Goal: Task Accomplishment & Management: Manage account settings

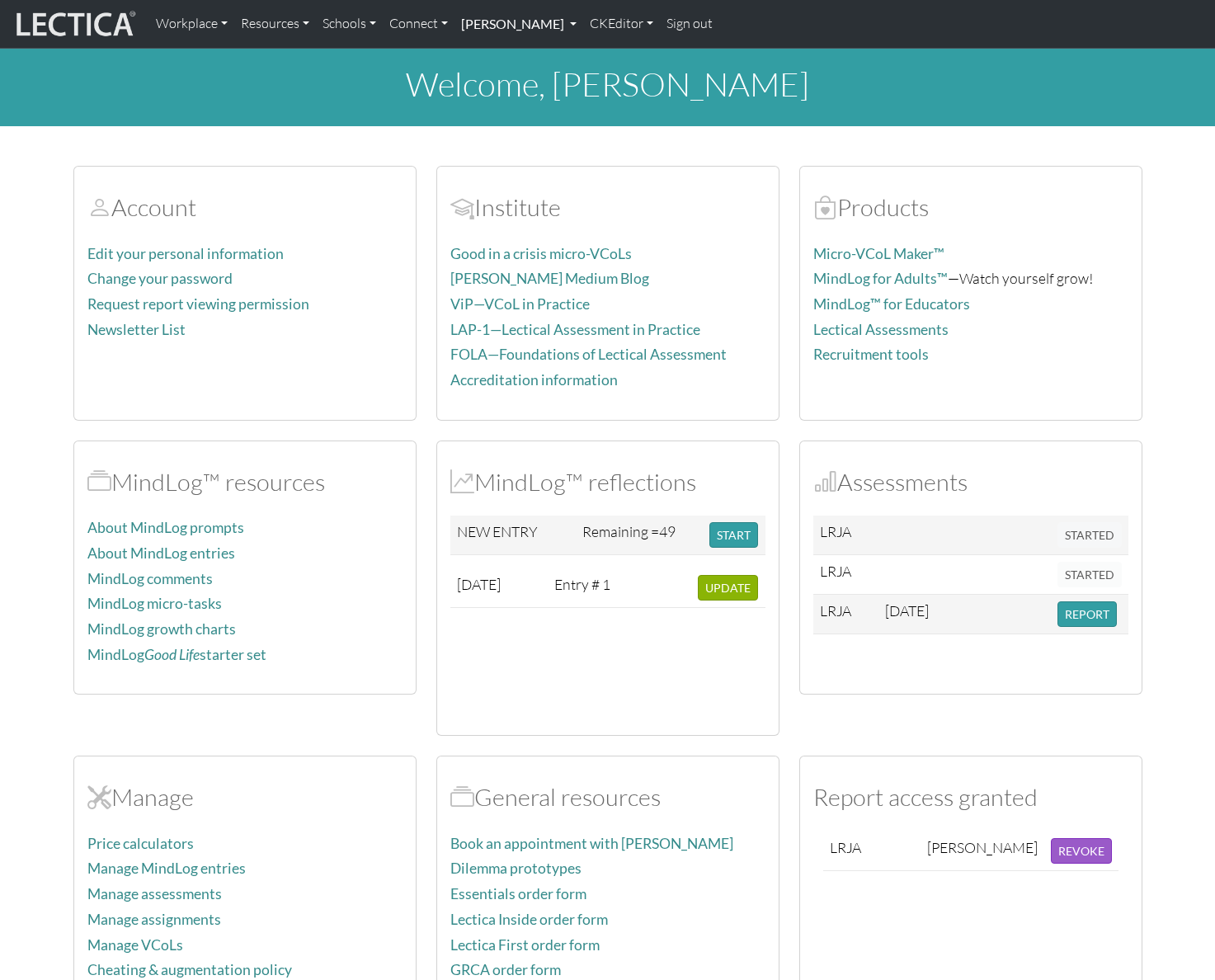
click at [583, 32] on link "[PERSON_NAME]" at bounding box center [519, 23] width 129 height 34
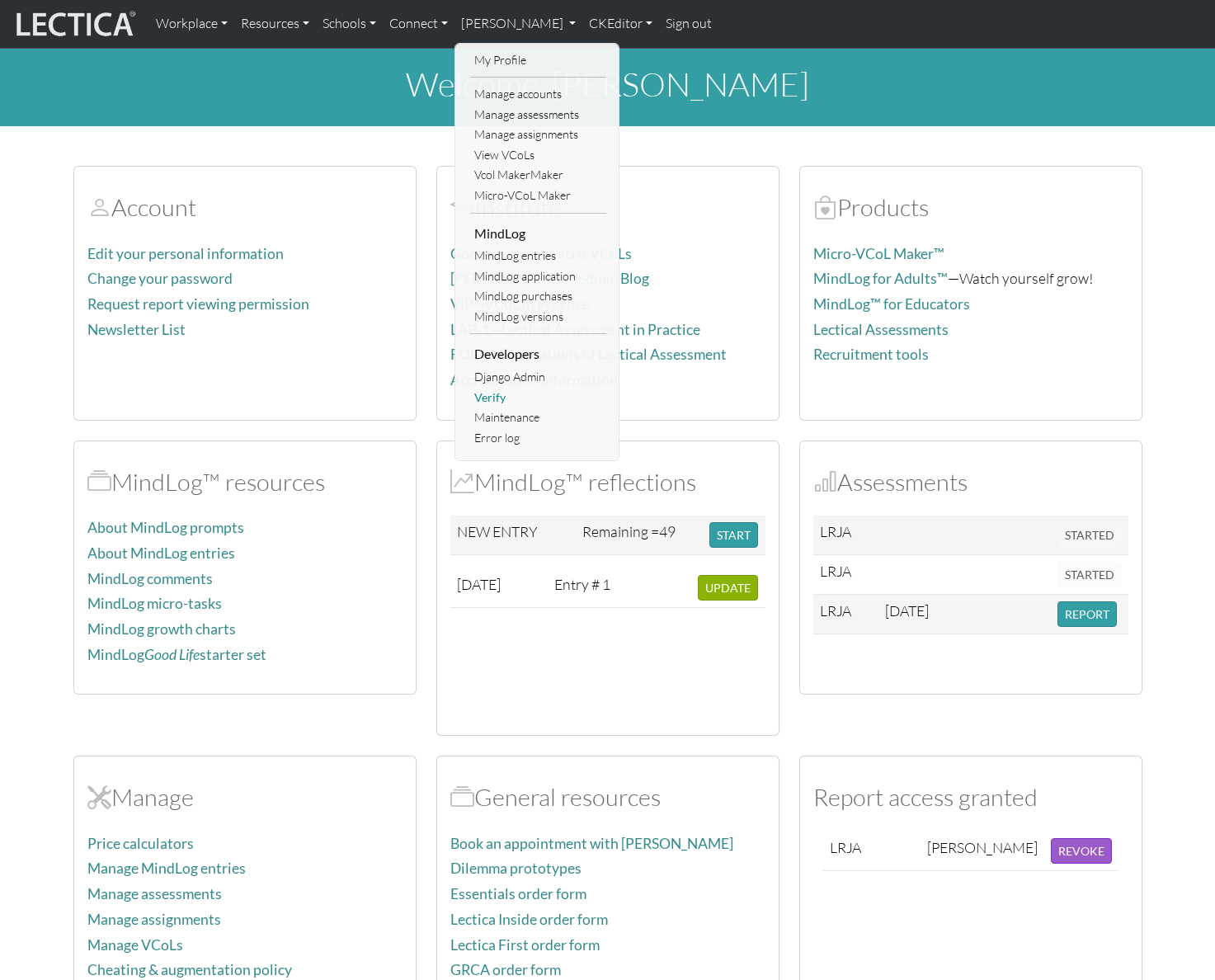
click at [508, 396] on link "Verify" at bounding box center [538, 397] width 136 height 20
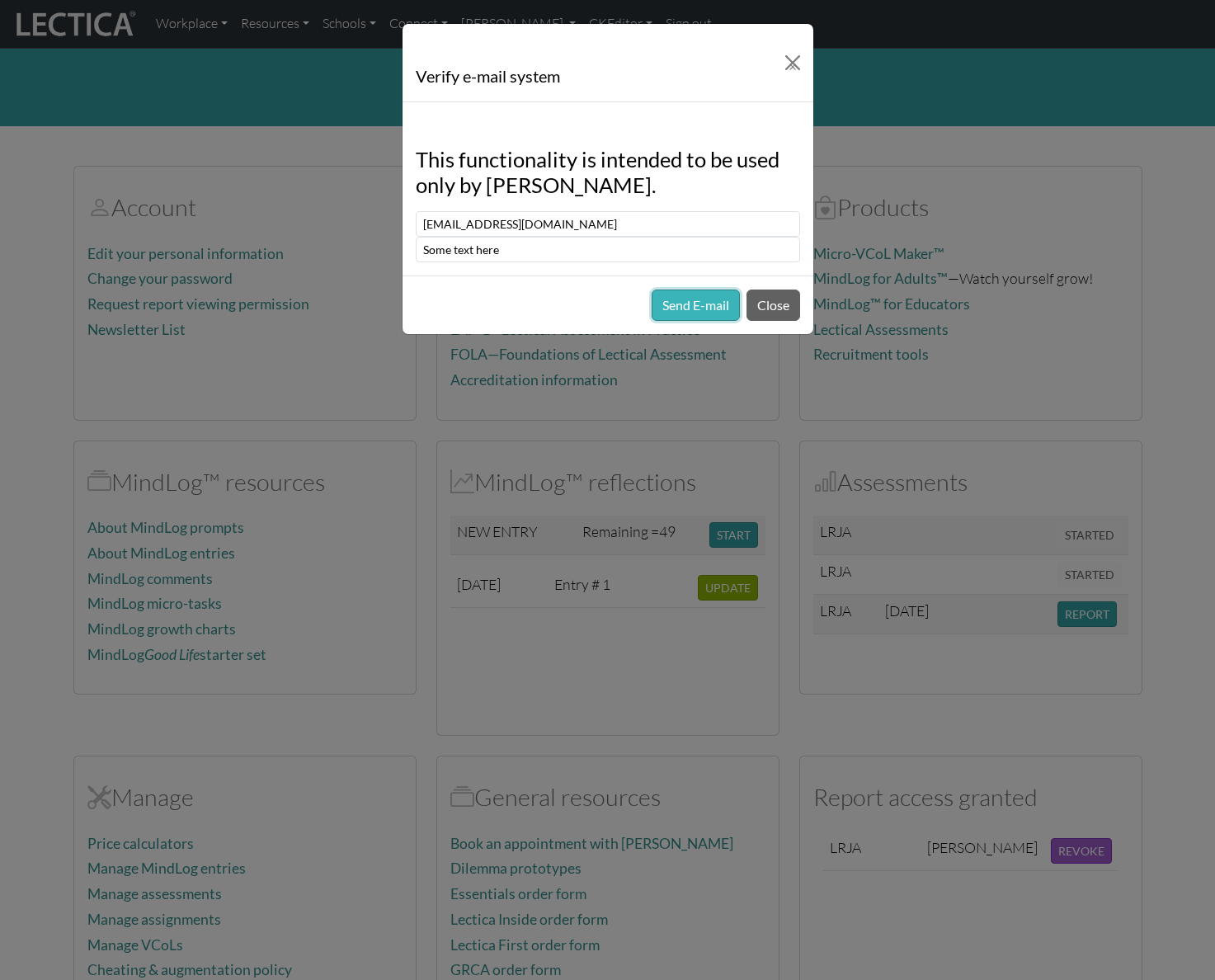
click at [696, 309] on button "Send E-mail" at bounding box center [696, 305] width 88 height 31
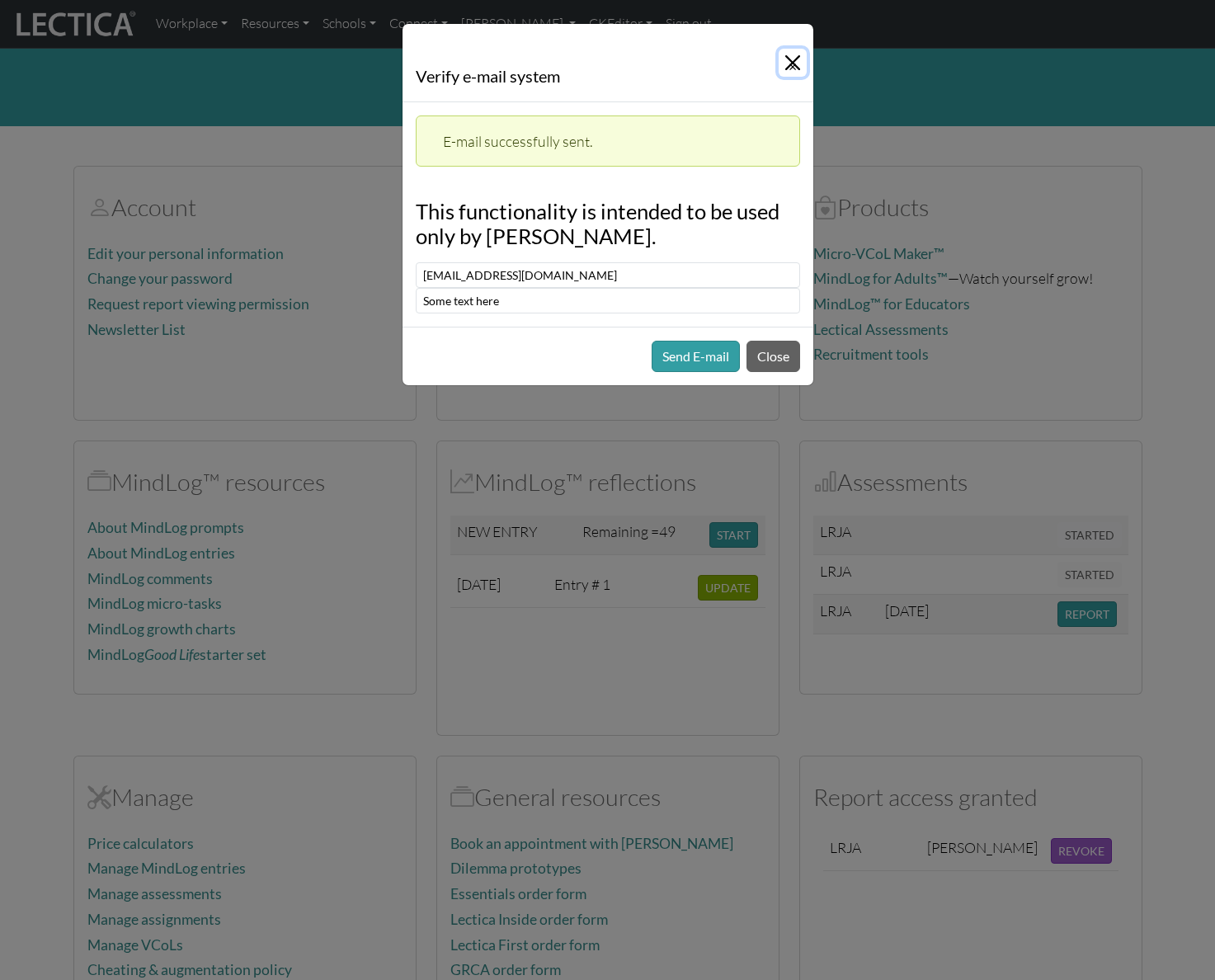
click at [789, 63] on span "×" at bounding box center [792, 66] width 8 height 18
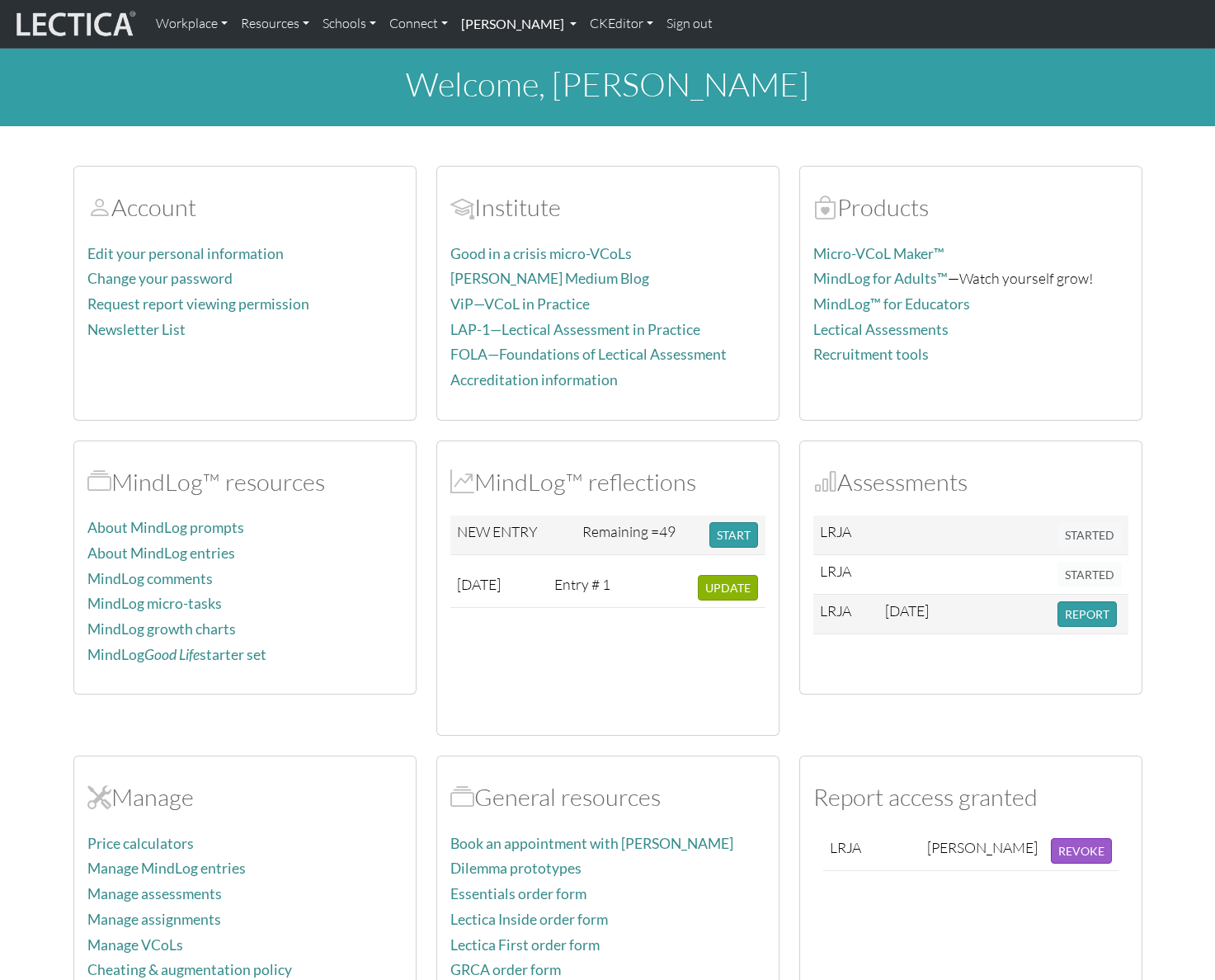
click at [570, 25] on link "[PERSON_NAME]" at bounding box center [519, 23] width 129 height 34
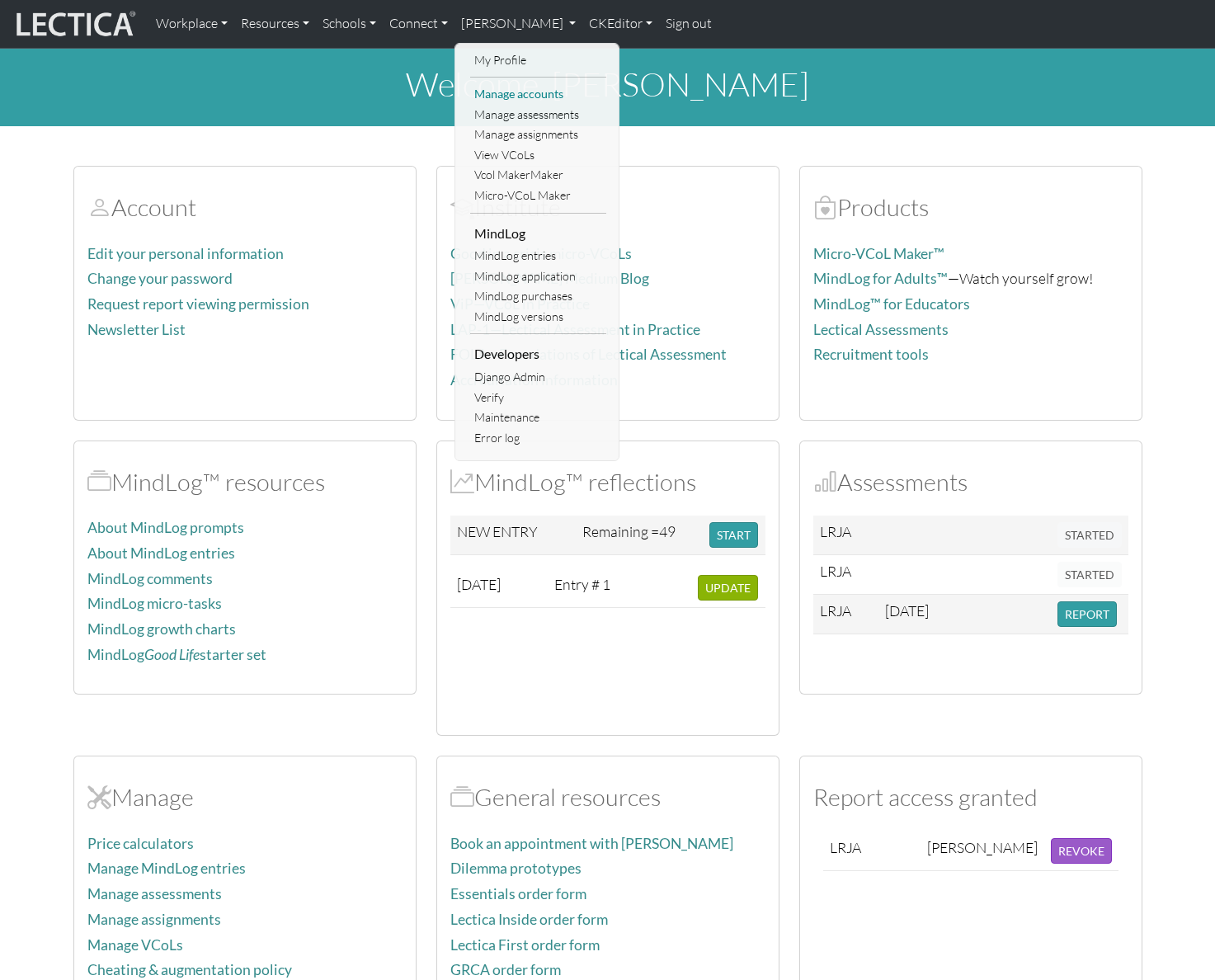
click at [540, 94] on link "Manage accounts" at bounding box center [538, 94] width 136 height 20
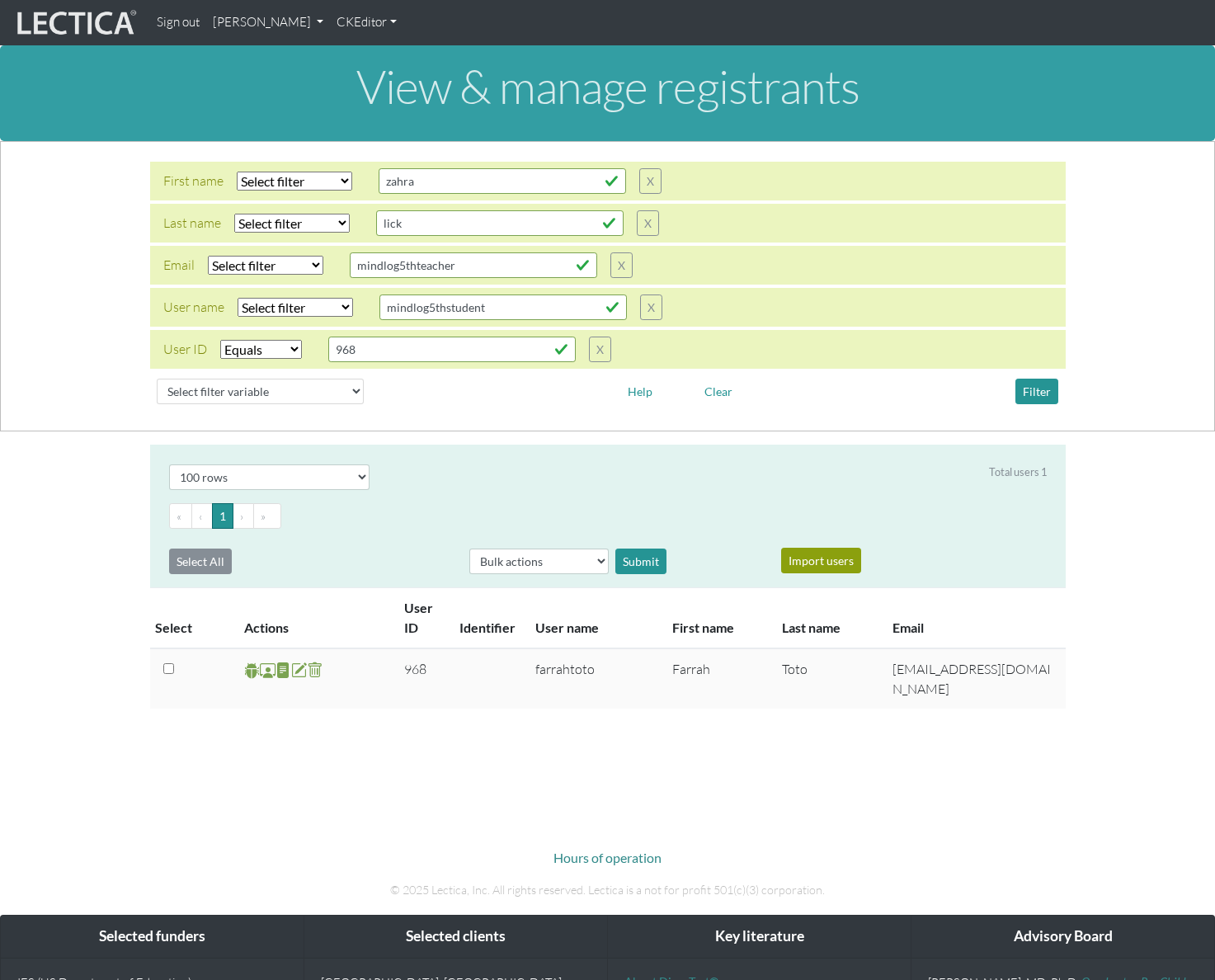
select select "equal"
select select "100"
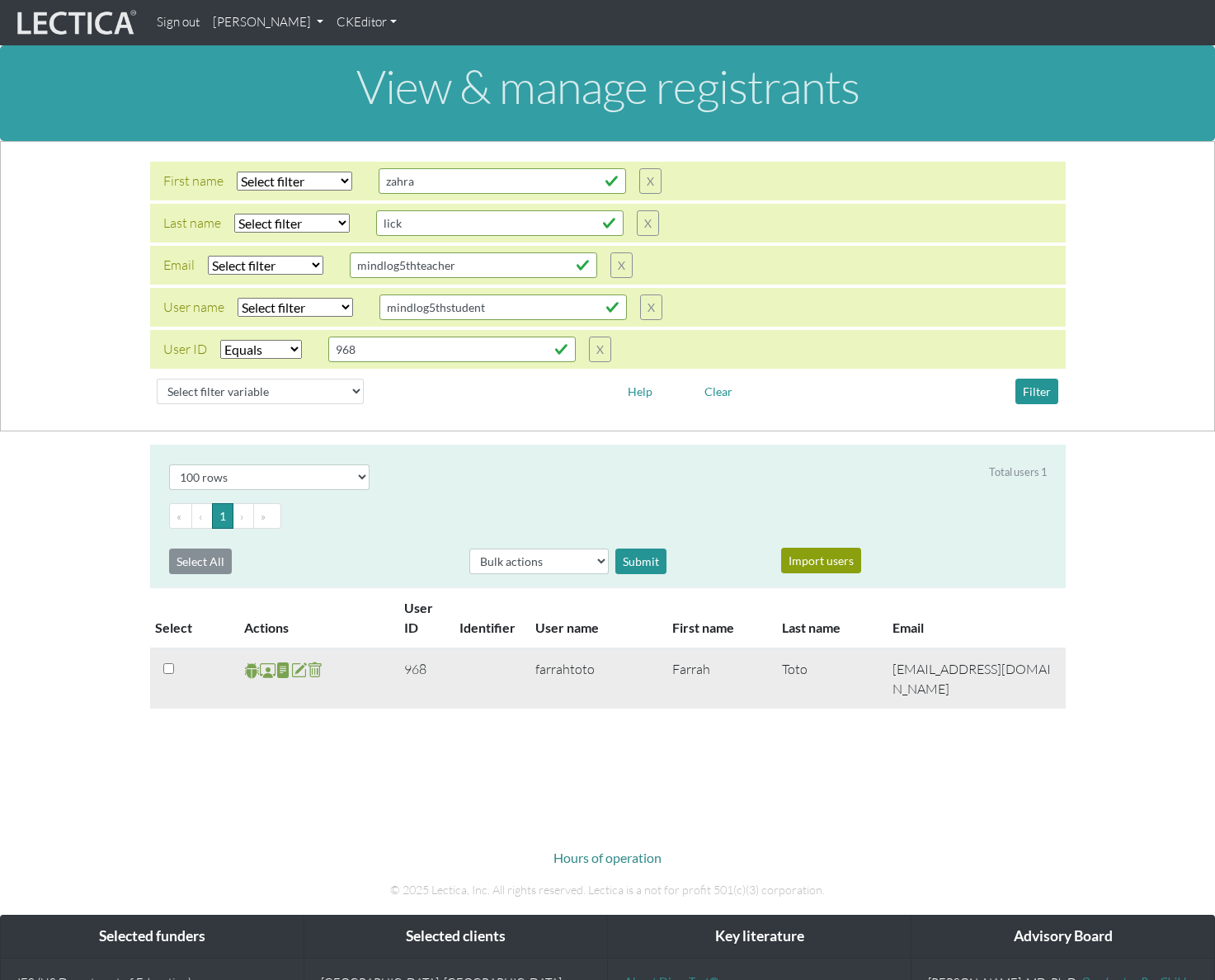
click at [267, 678] on span at bounding box center [268, 669] width 16 height 19
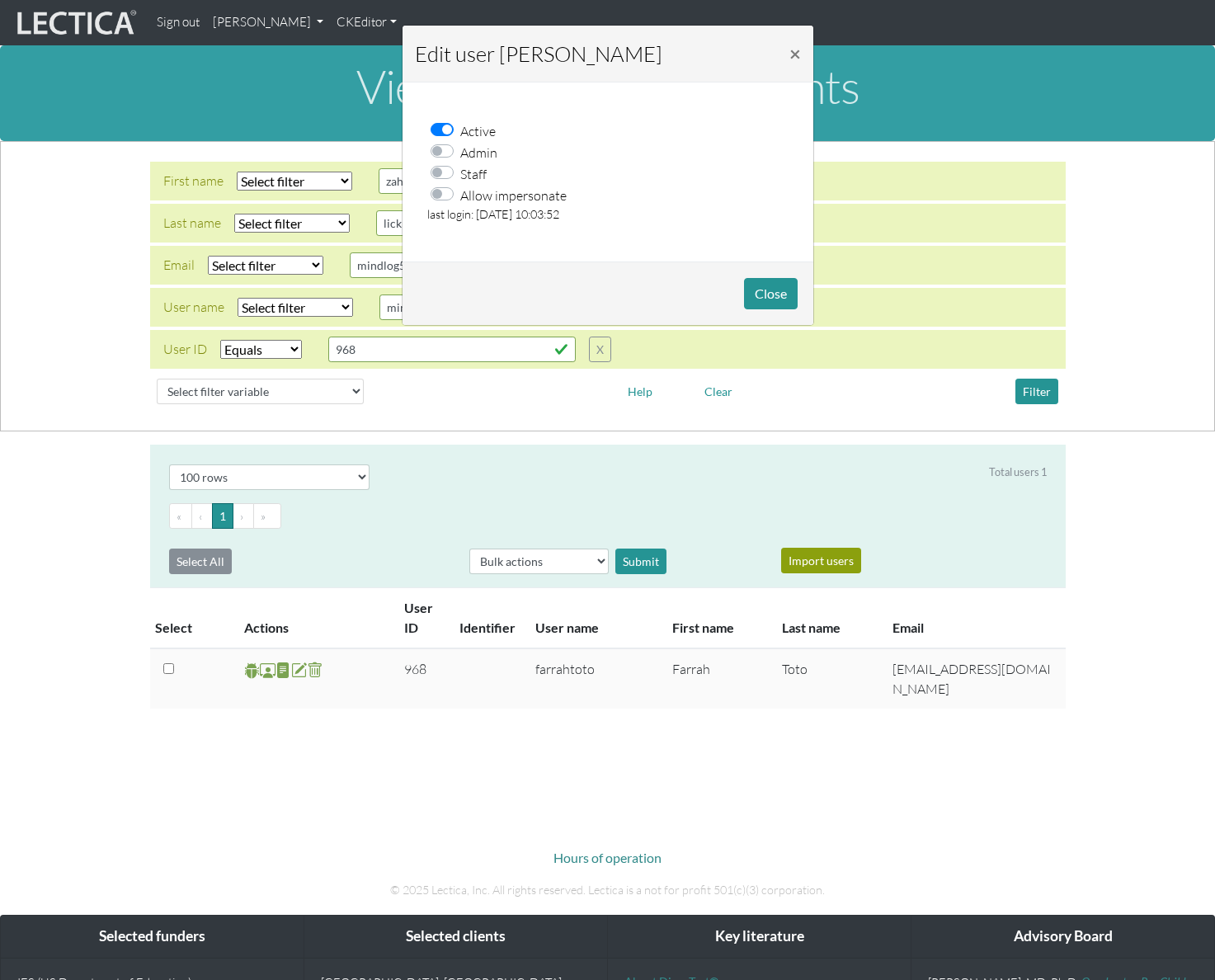
click at [460, 192] on label "Allow impersonate" at bounding box center [513, 194] width 107 height 21
click at [446, 192] on input "Allow impersonate" at bounding box center [447, 192] width 13 height 17
checkbox input "true"
click at [778, 305] on button "Close" at bounding box center [771, 293] width 54 height 31
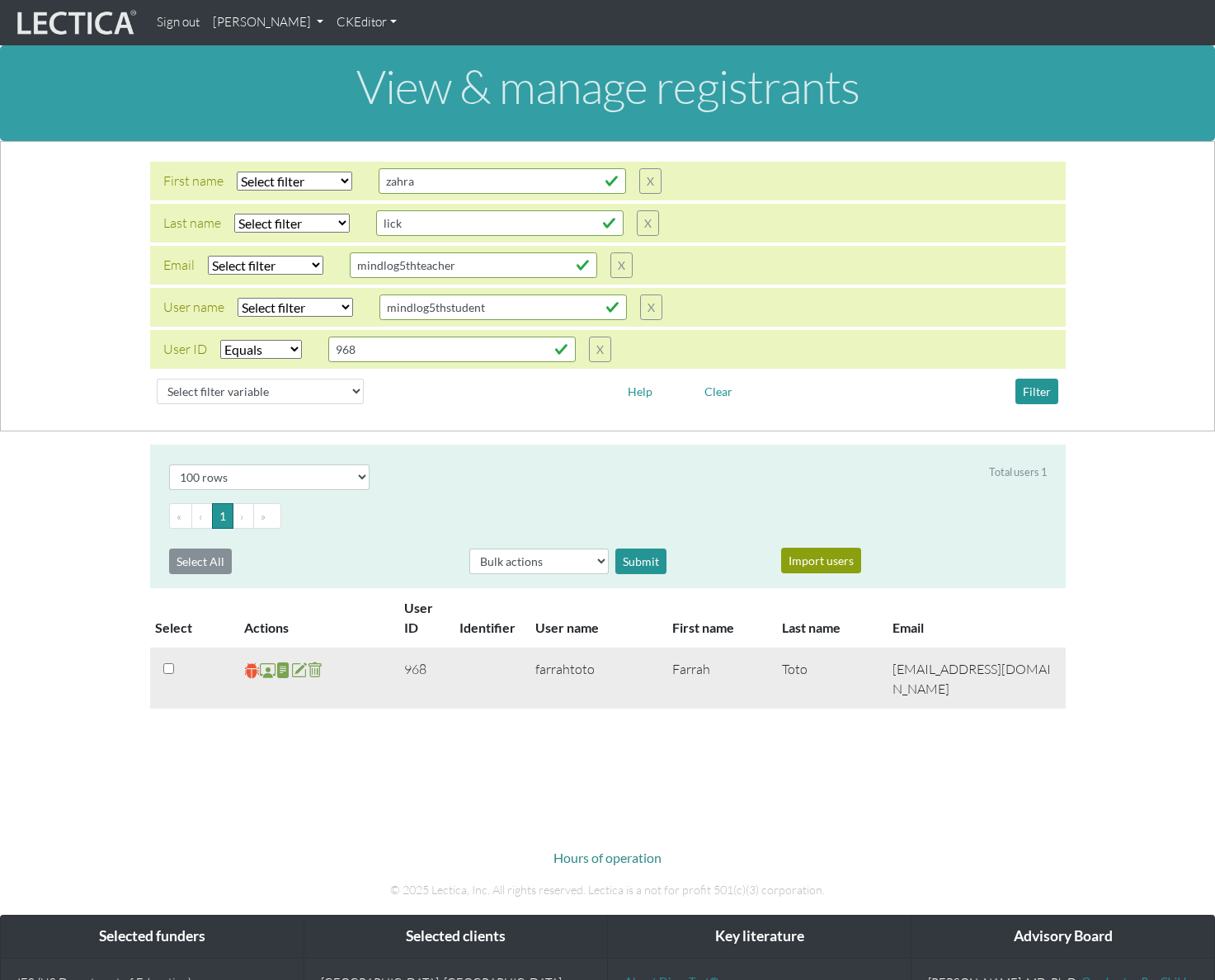
click at [250, 669] on span at bounding box center [253, 669] width 16 height 19
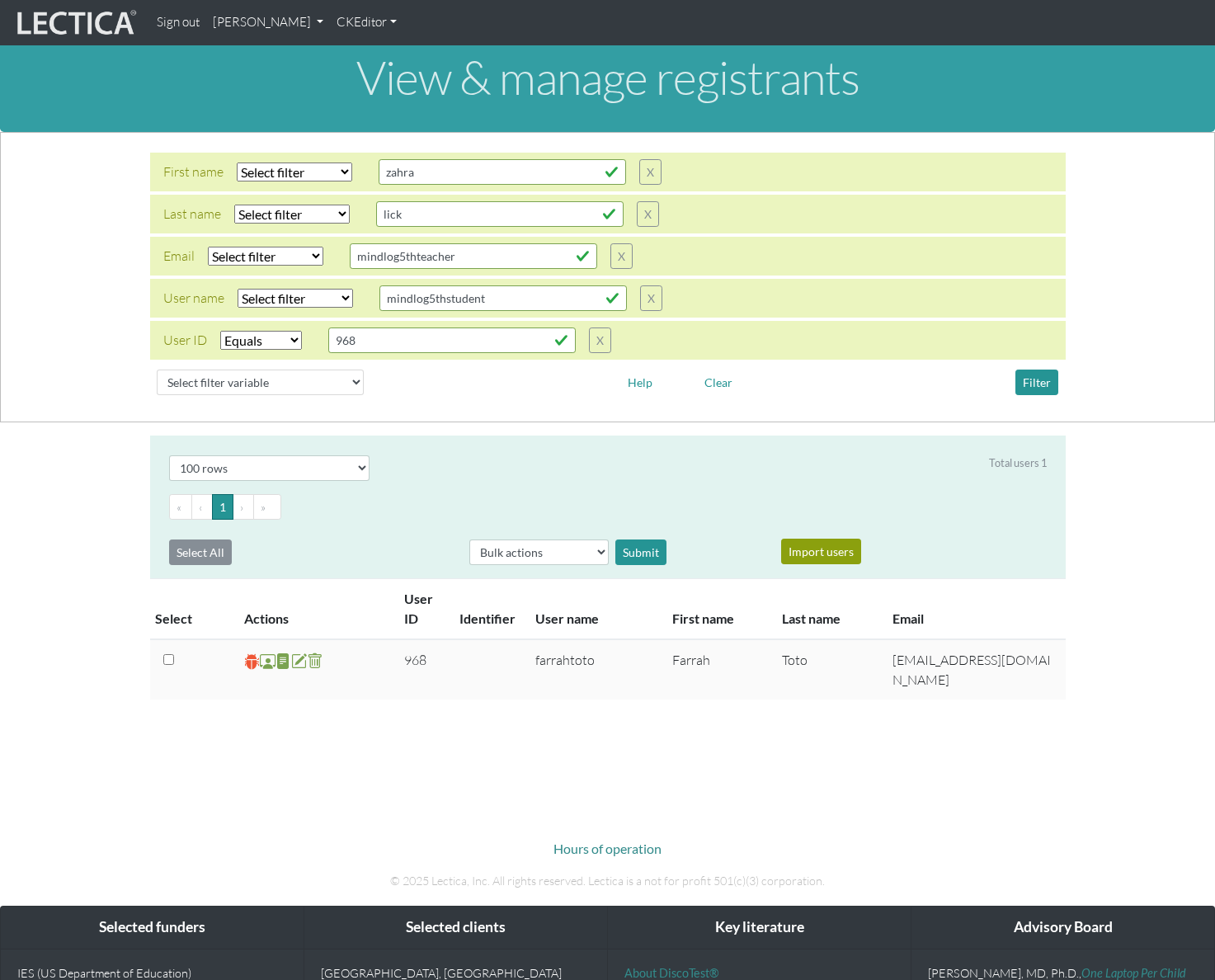
scroll to position [18, 0]
